Goal: Navigation & Orientation: Find specific page/section

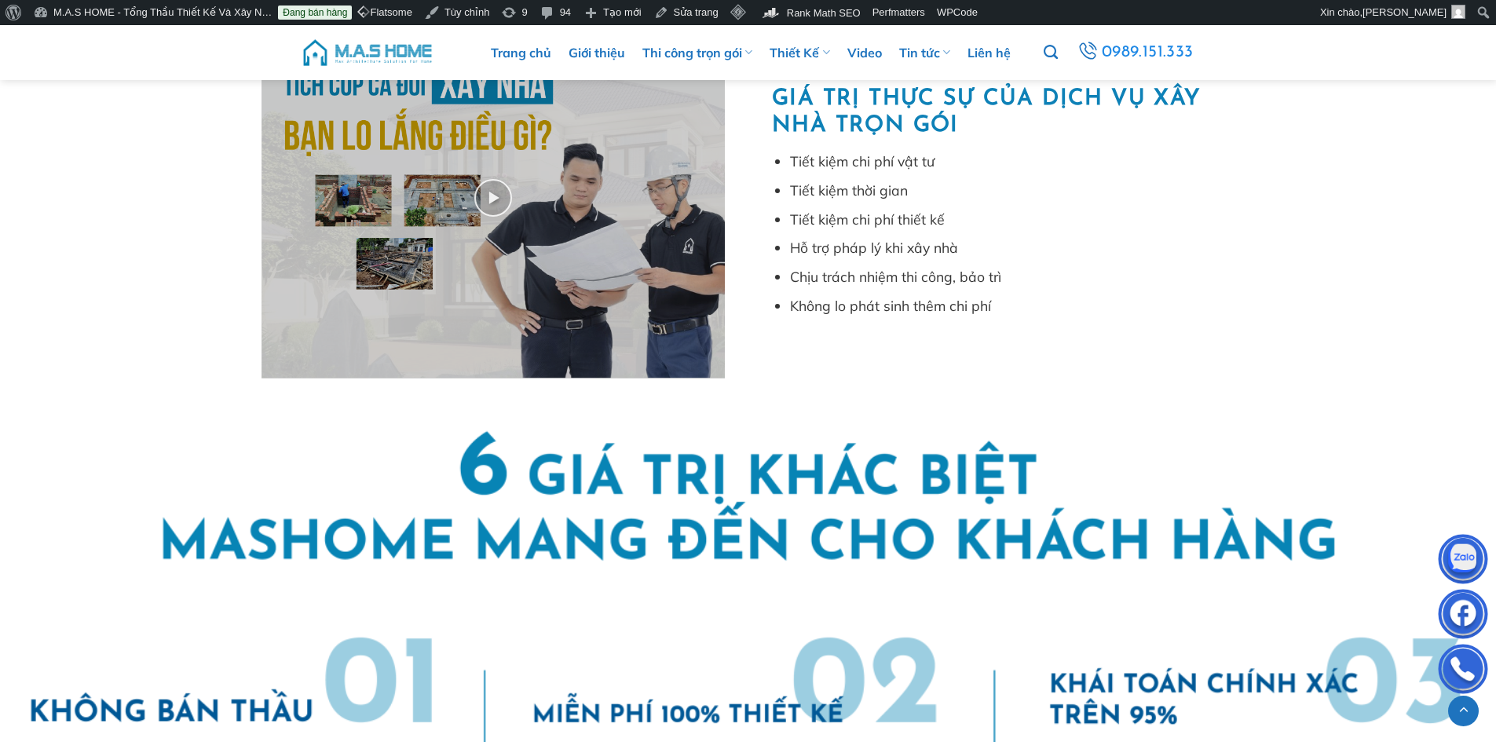
scroll to position [393, 0]
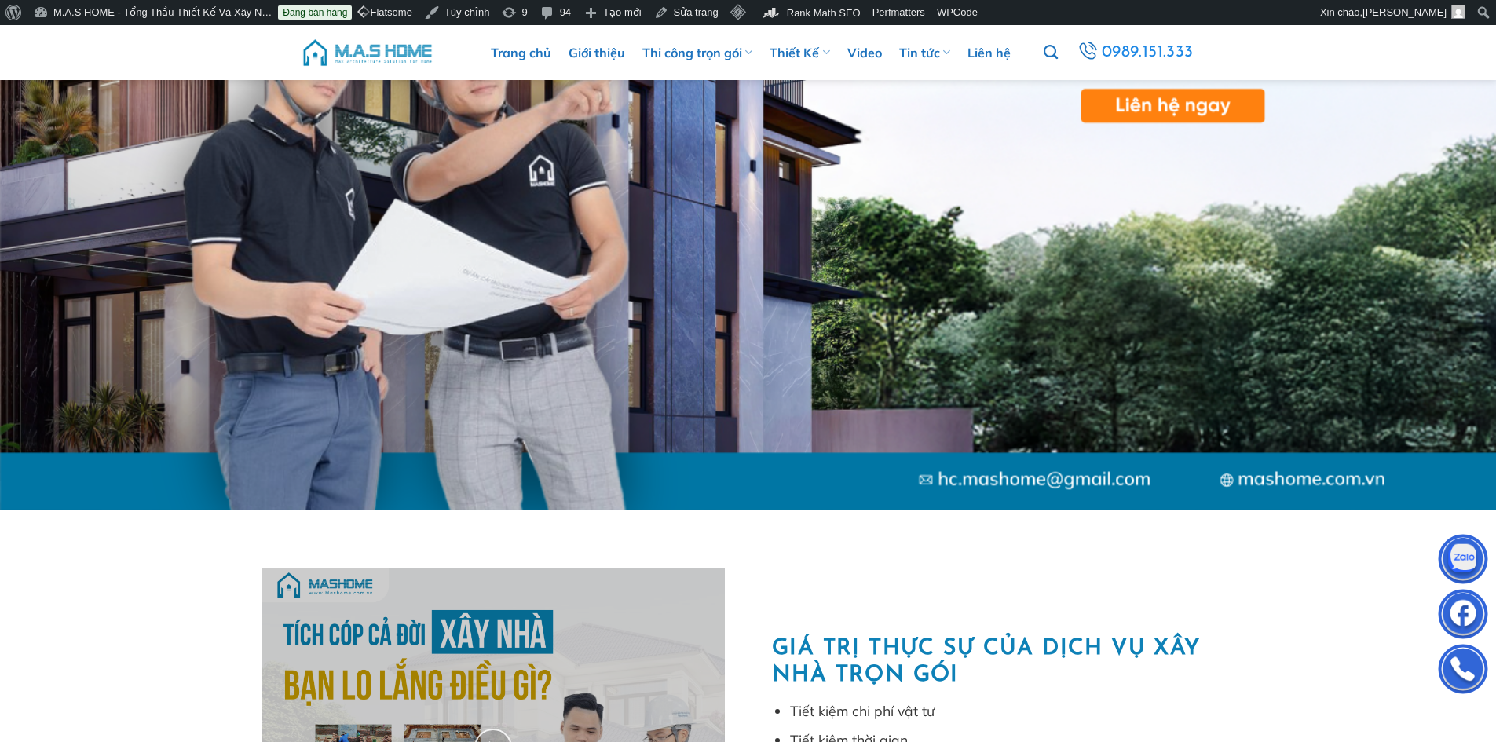
click at [348, 56] on img at bounding box center [368, 52] width 134 height 47
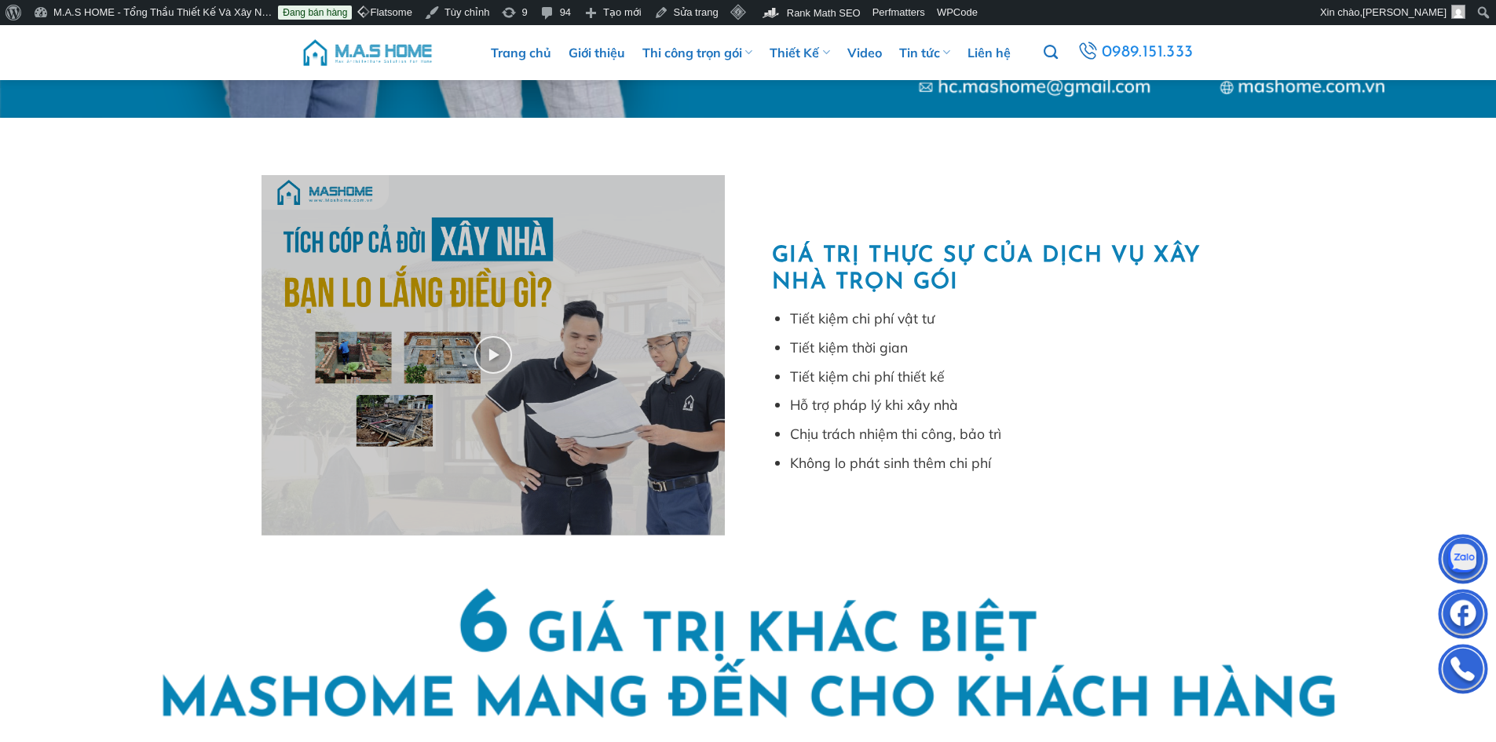
scroll to position [864, 0]
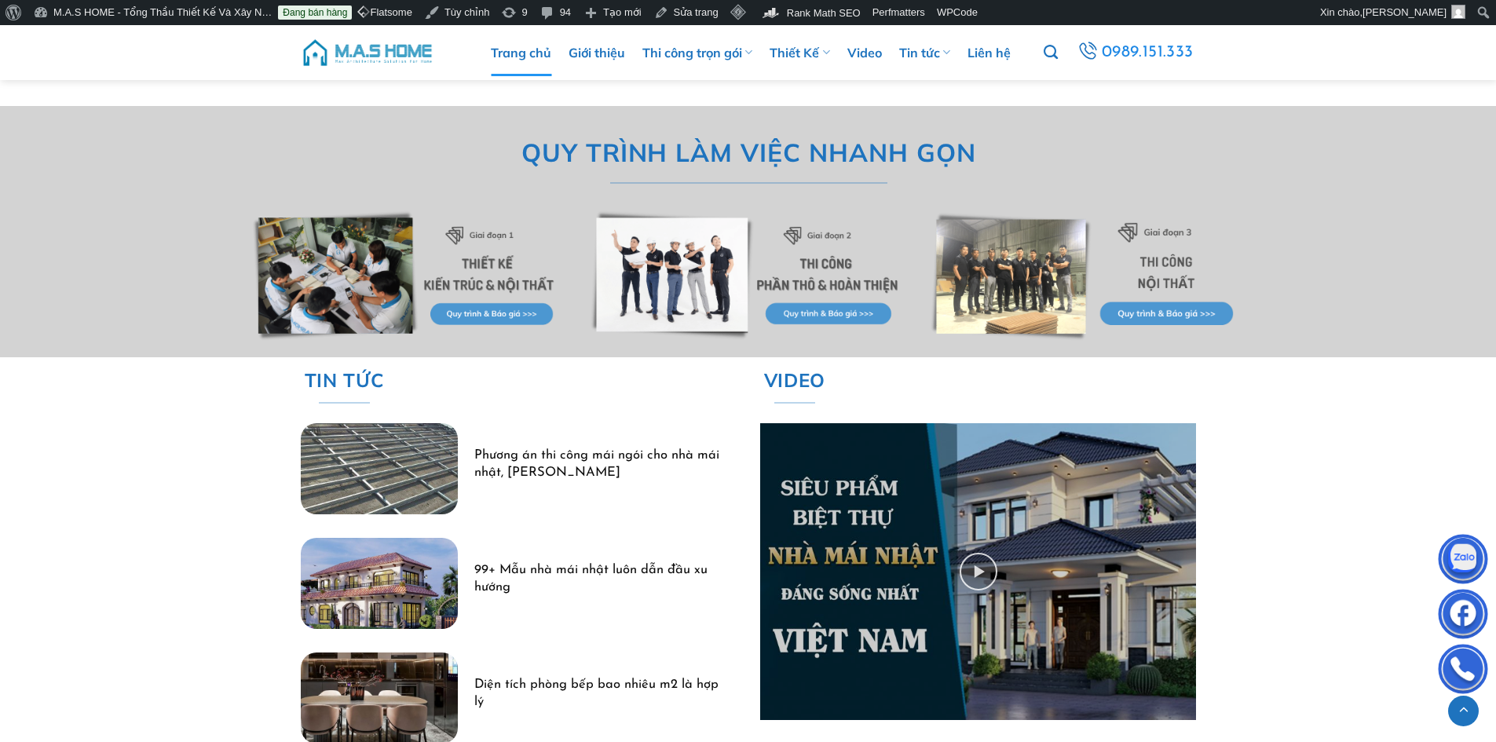
scroll to position [4634, 0]
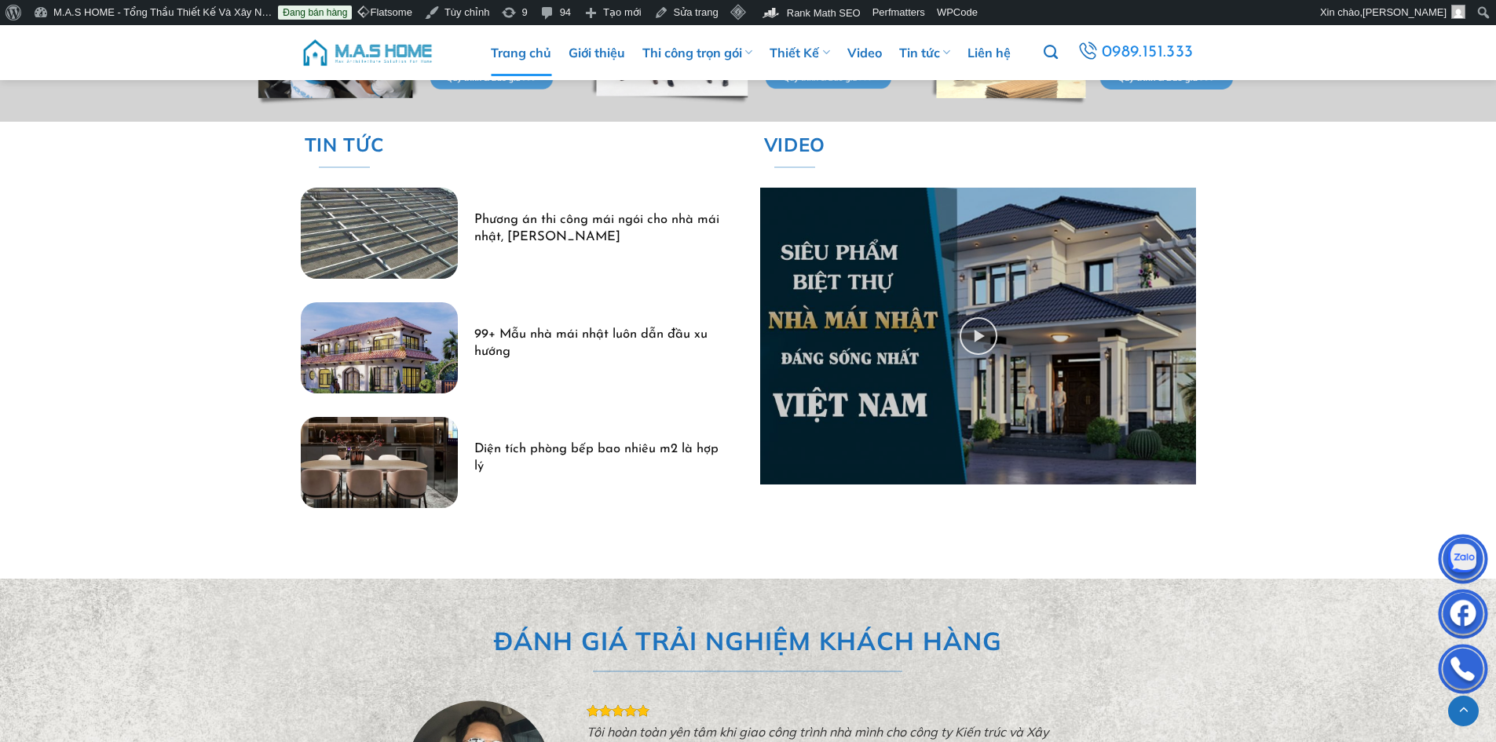
click at [393, 356] on img "99+ Mẫu nhà mái nhật luôn dẫn đầu xu hướng" at bounding box center [379, 347] width 157 height 91
